Goal: Task Accomplishment & Management: Use online tool/utility

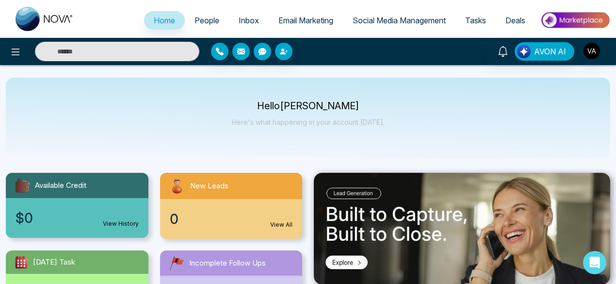
select select "*"
click at [17, 55] on icon at bounding box center [16, 51] width 8 height 7
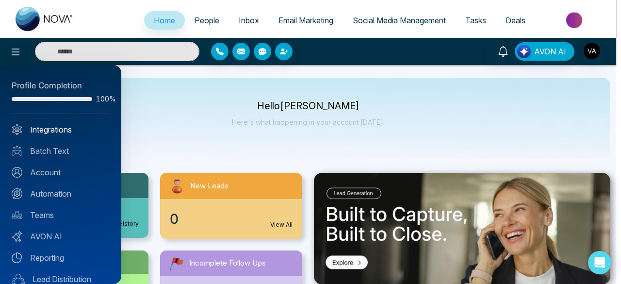
click at [50, 124] on link "Integrations" at bounding box center [61, 130] width 98 height 12
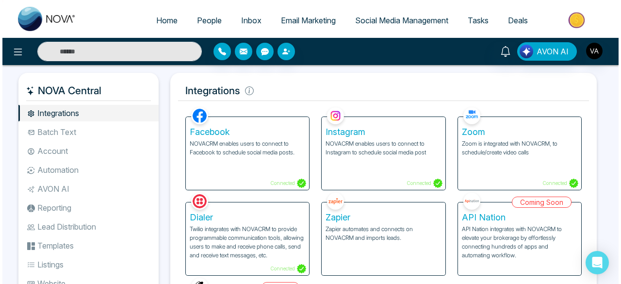
scroll to position [48, 0]
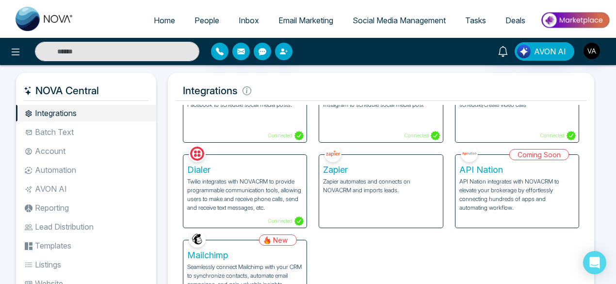
click at [245, 267] on p "Seamlessly connect Mailchimp with your CRM to synchronize contacts, automate em…" at bounding box center [244, 284] width 115 height 44
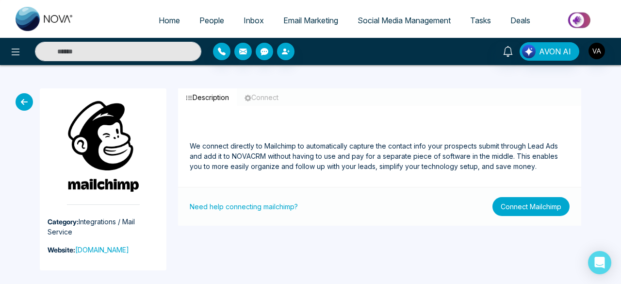
click at [512, 212] on button "Connect Mailchimp" at bounding box center [530, 206] width 77 height 19
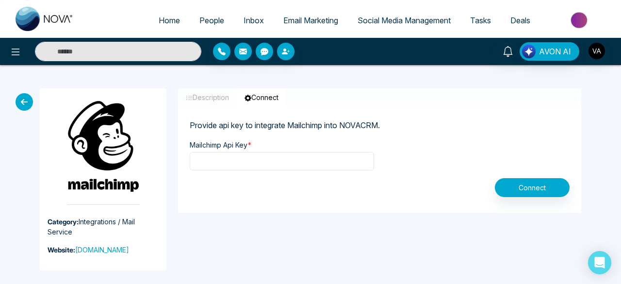
click at [358, 165] on input "text" at bounding box center [282, 161] width 184 height 18
type input "**********"
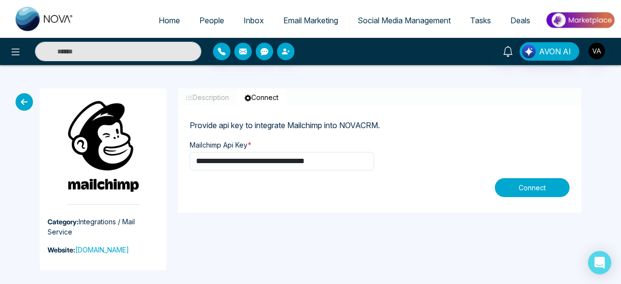
click at [503, 190] on button "Connect" at bounding box center [532, 187] width 75 height 19
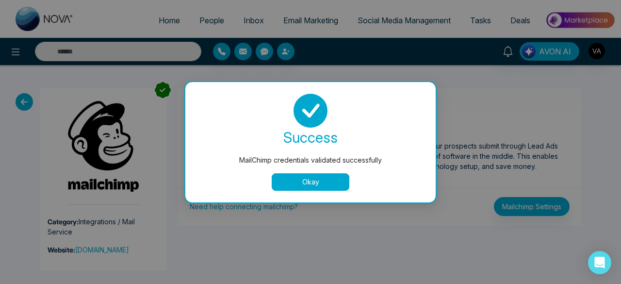
click at [331, 183] on button "Okay" at bounding box center [311, 181] width 78 height 17
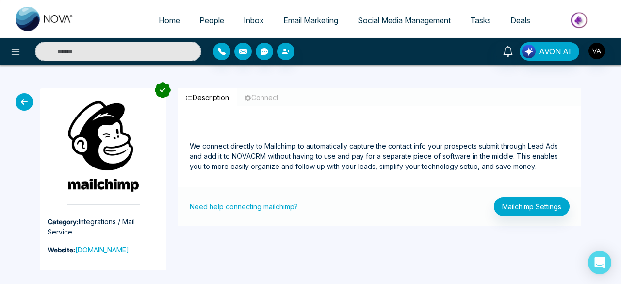
click at [200, 27] on link "People" at bounding box center [212, 20] width 44 height 18
click at [600, 53] on img "button" at bounding box center [596, 51] width 16 height 16
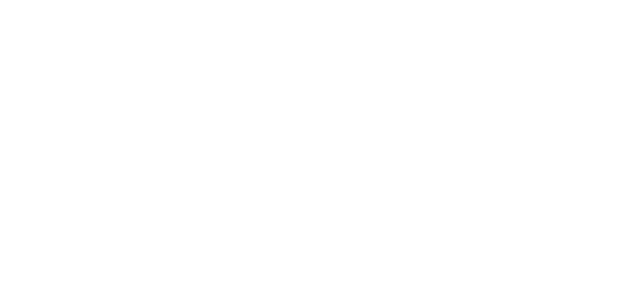
select select "*"
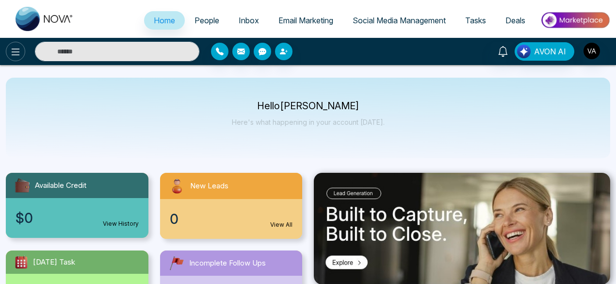
click at [19, 55] on icon at bounding box center [16, 52] width 12 height 12
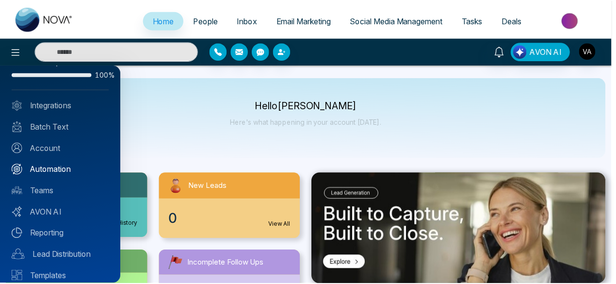
scroll to position [24, 0]
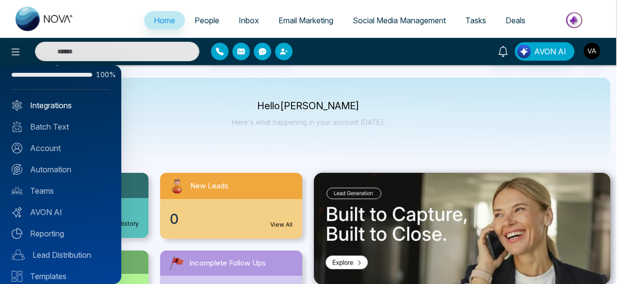
click at [54, 102] on link "Integrations" at bounding box center [61, 105] width 98 height 12
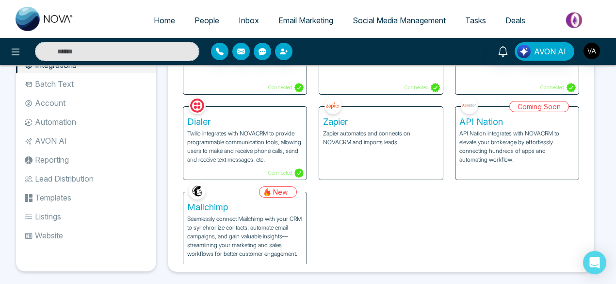
scroll to position [59, 0]
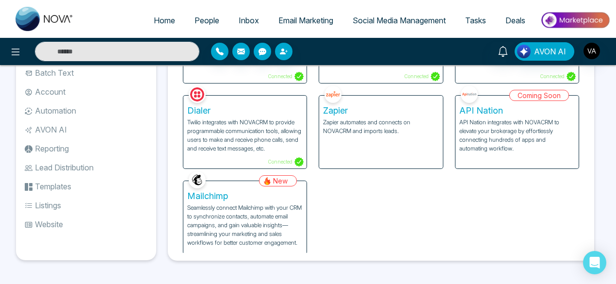
click at [257, 215] on p "Seamlessly connect Mailchimp with your CRM to synchronize contacts, automate em…" at bounding box center [244, 225] width 115 height 44
